Goal: Task Accomplishment & Management: Use online tool/utility

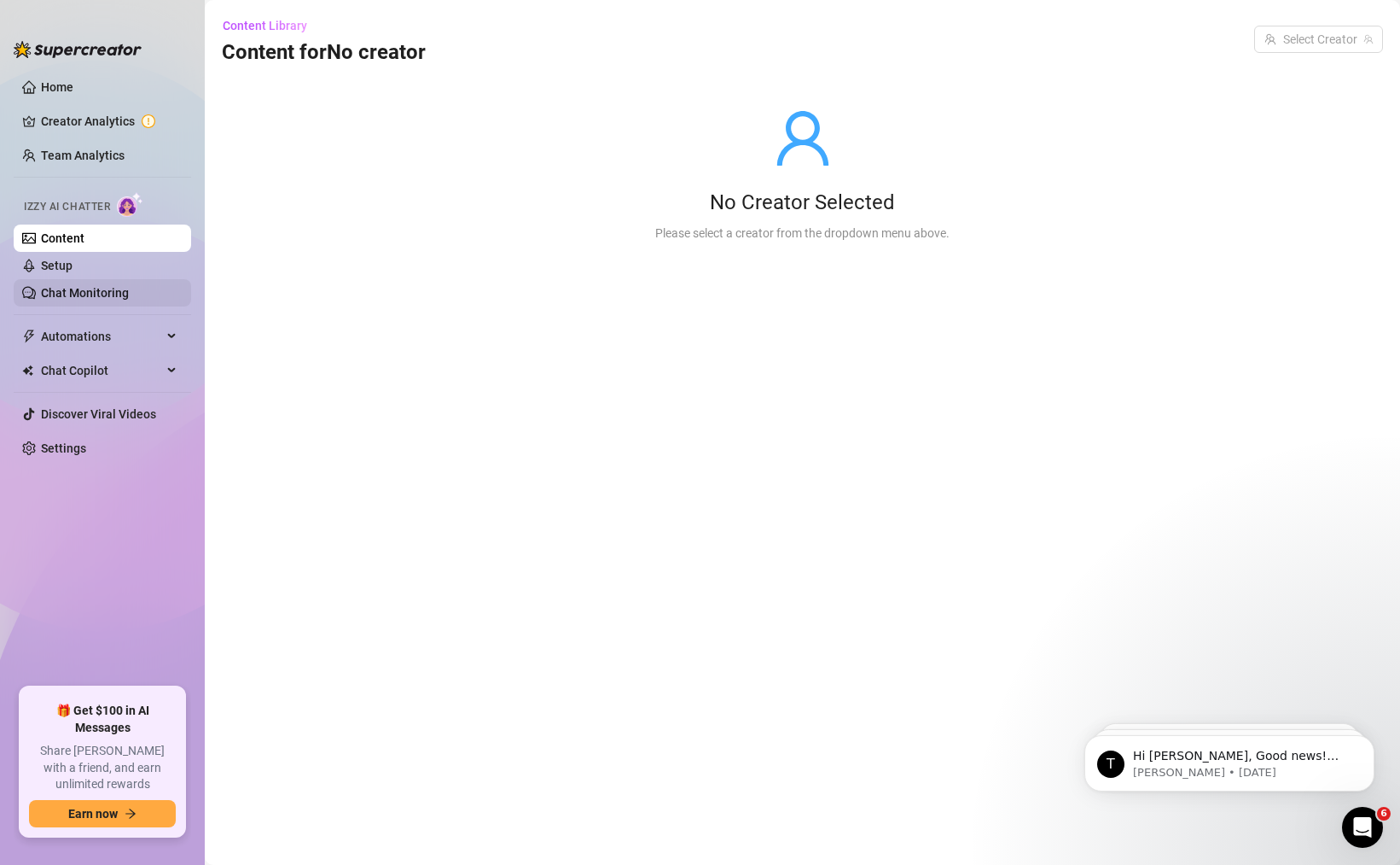
click at [115, 286] on link "Chat Monitoring" at bounding box center [85, 293] width 88 height 14
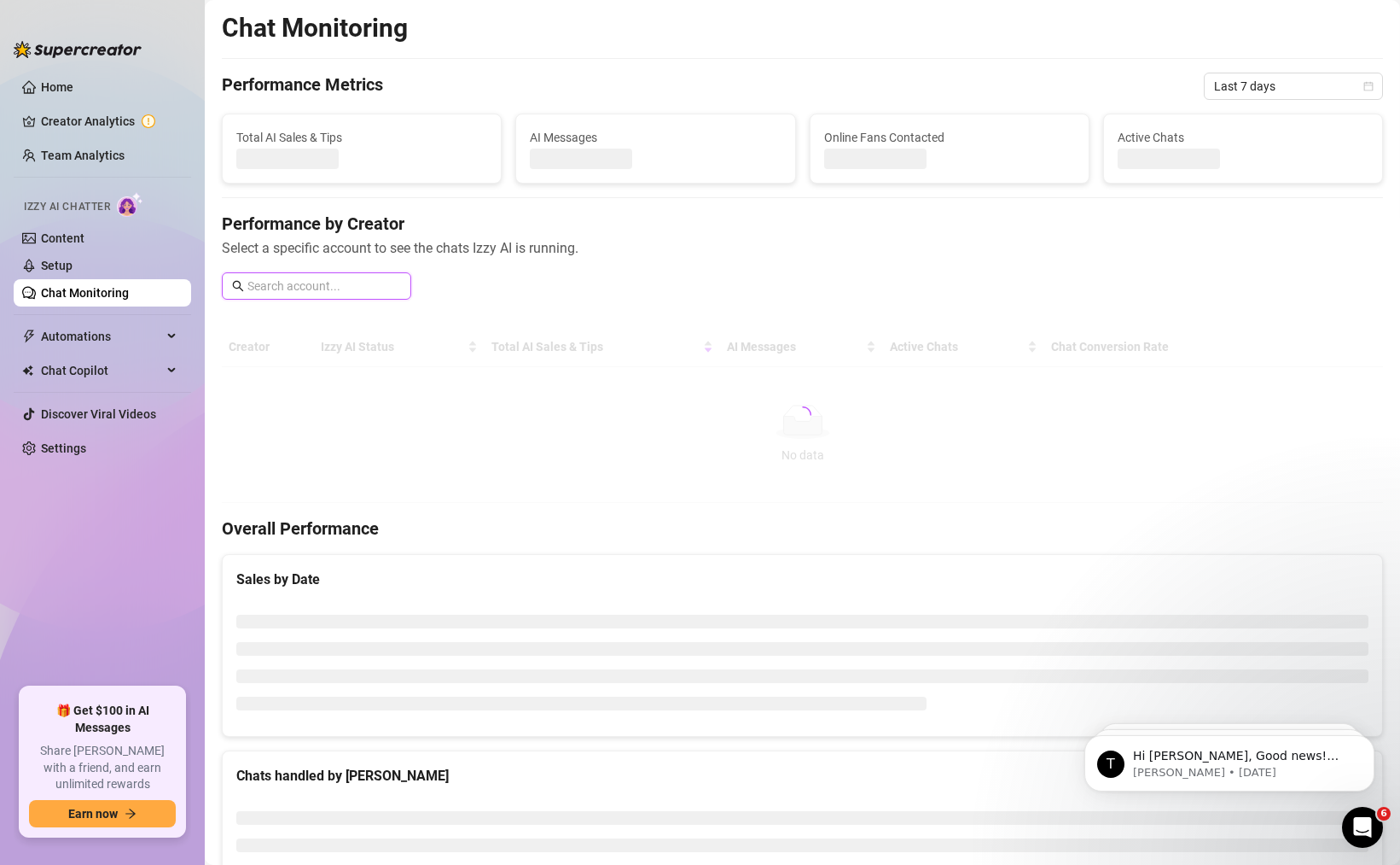
click at [344, 291] on input "text" at bounding box center [325, 285] width 153 height 19
paste input "32,157,577"
type input "32157577"
